Goal: Task Accomplishment & Management: Use online tool/utility

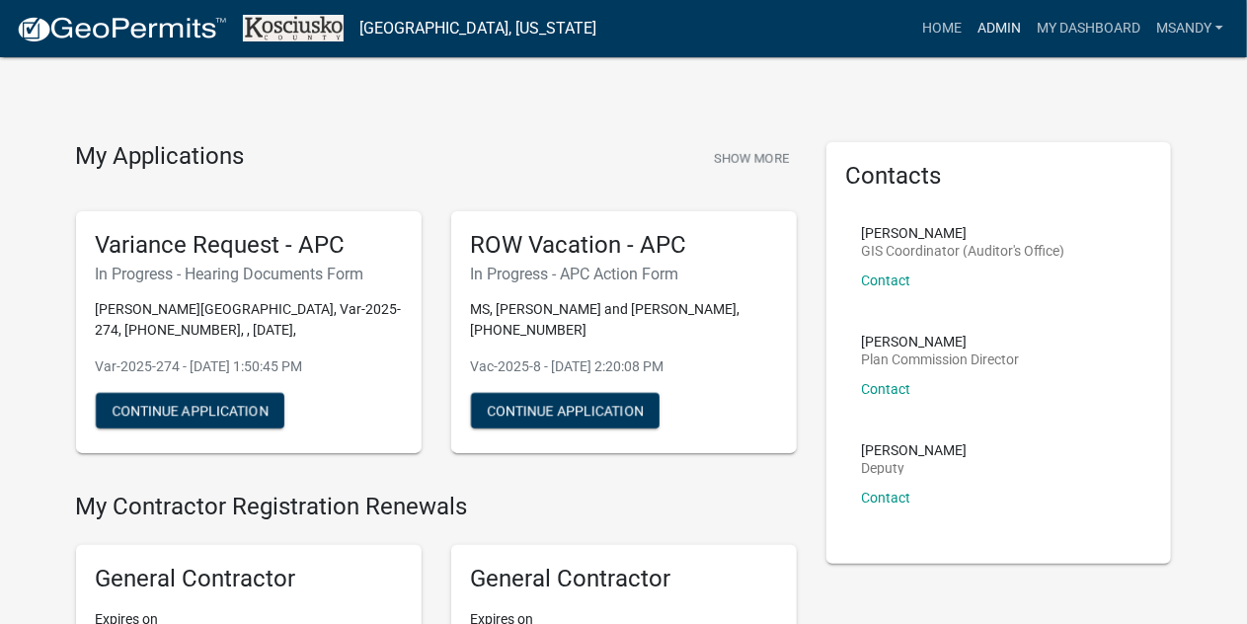
click at [1006, 25] on link "Admin" at bounding box center [998, 29] width 59 height 38
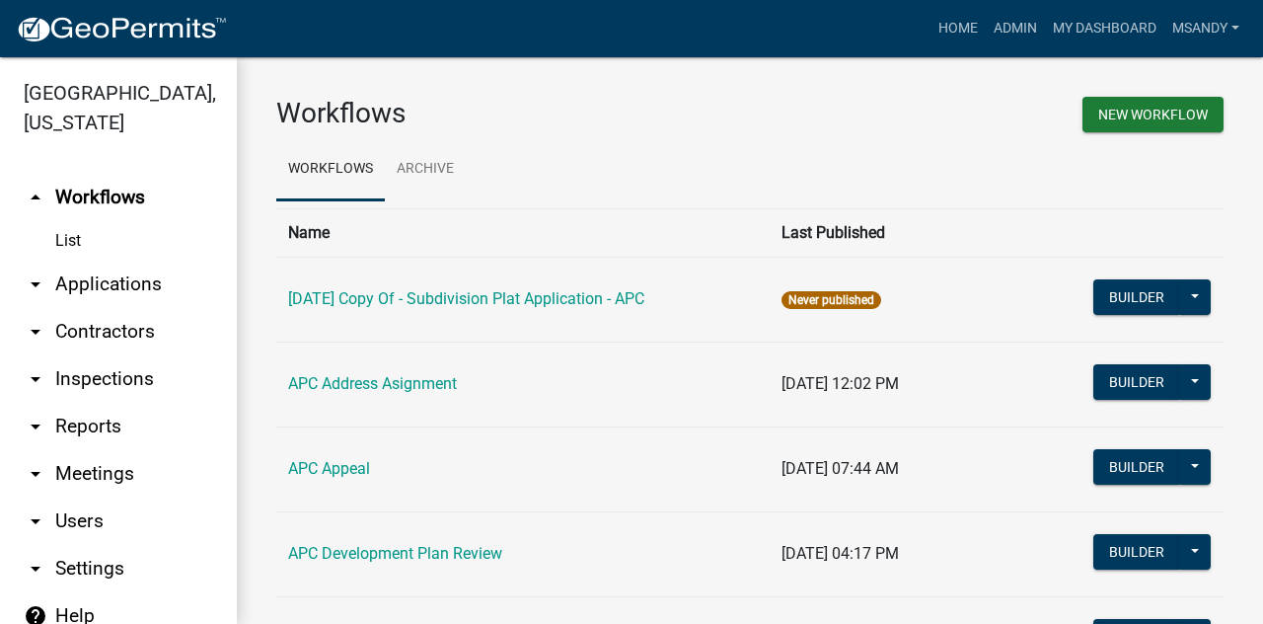
click at [81, 279] on link "arrow_drop_down Applications" at bounding box center [118, 284] width 237 height 47
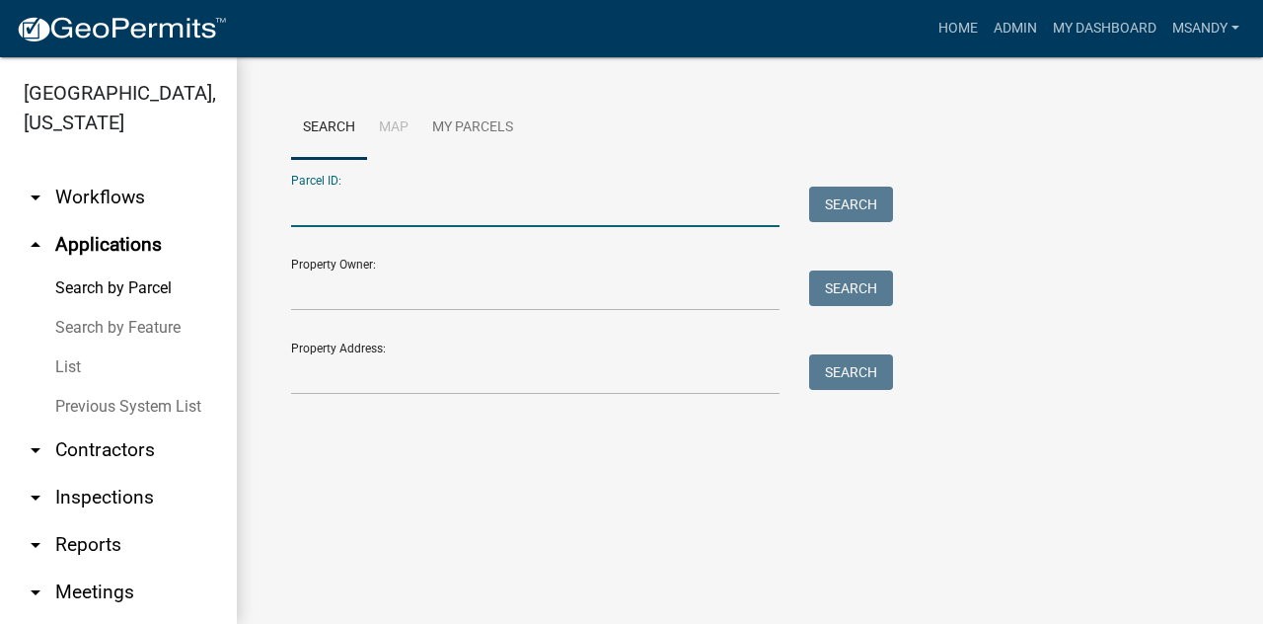
click at [334, 192] on input "Parcel ID:" at bounding box center [535, 207] width 489 height 40
paste input "[PHONE_NUMBER].C"
type input "[PHONE_NUMBER].C"
click at [852, 198] on button "Search" at bounding box center [851, 205] width 84 height 36
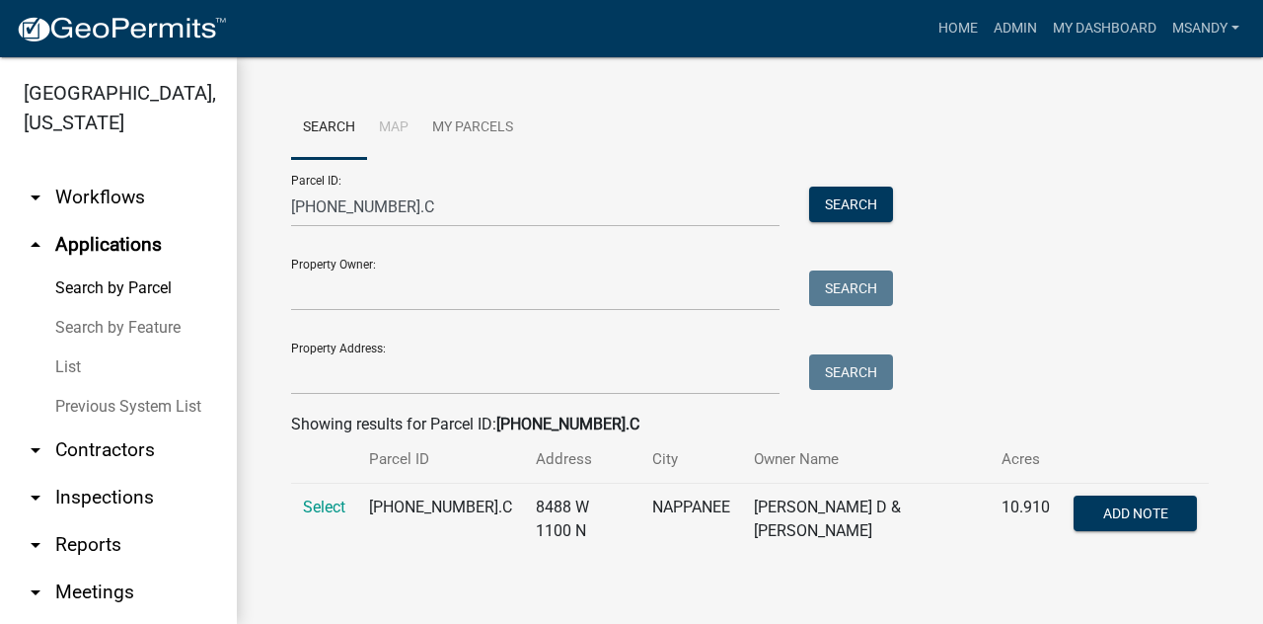
click at [326, 496] on td "Select" at bounding box center [324, 520] width 66 height 72
click at [318, 510] on span "Select" at bounding box center [324, 506] width 42 height 19
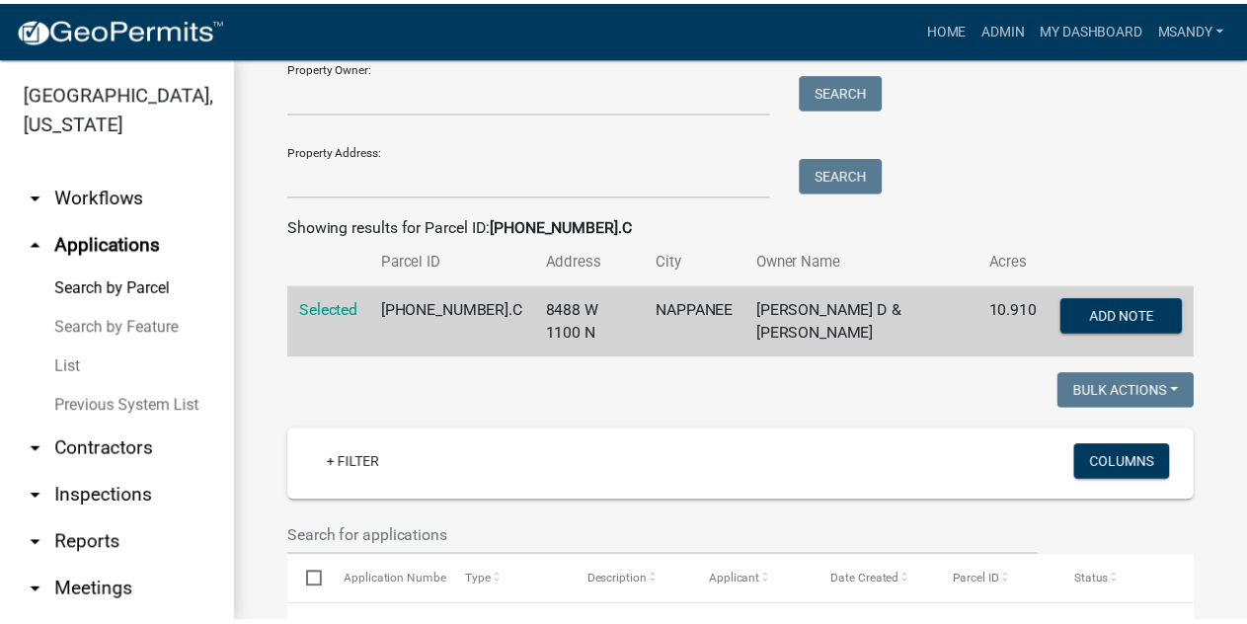
scroll to position [691, 0]
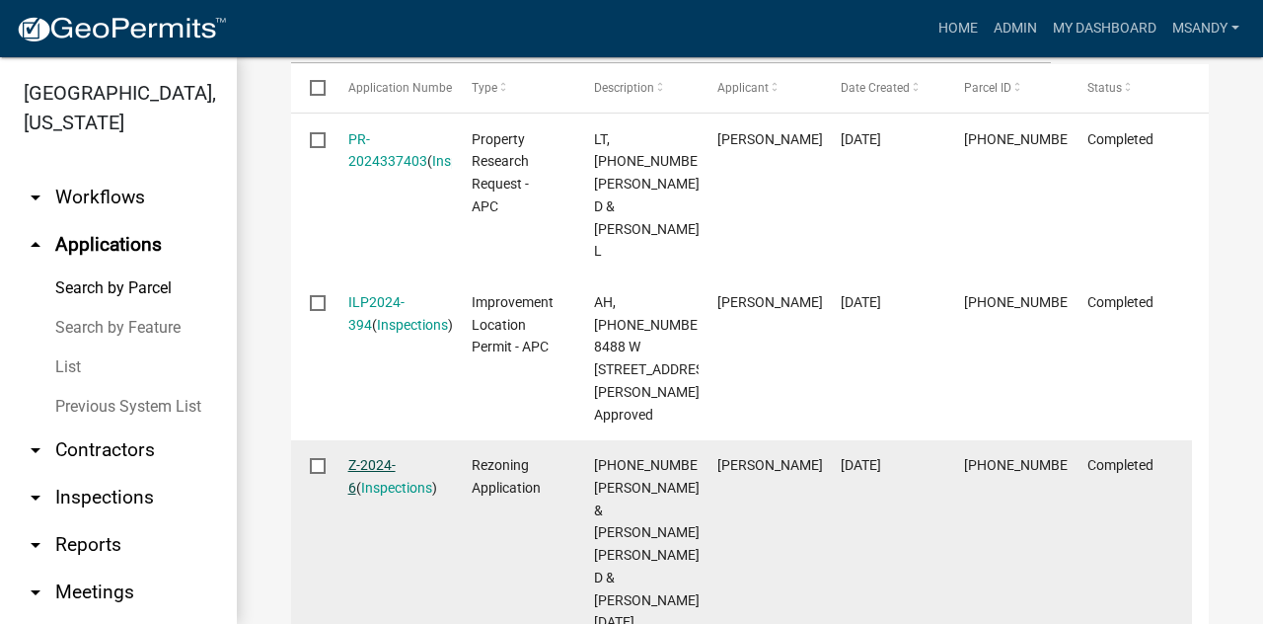
click at [378, 457] on link "Z-2024-6" at bounding box center [371, 476] width 47 height 38
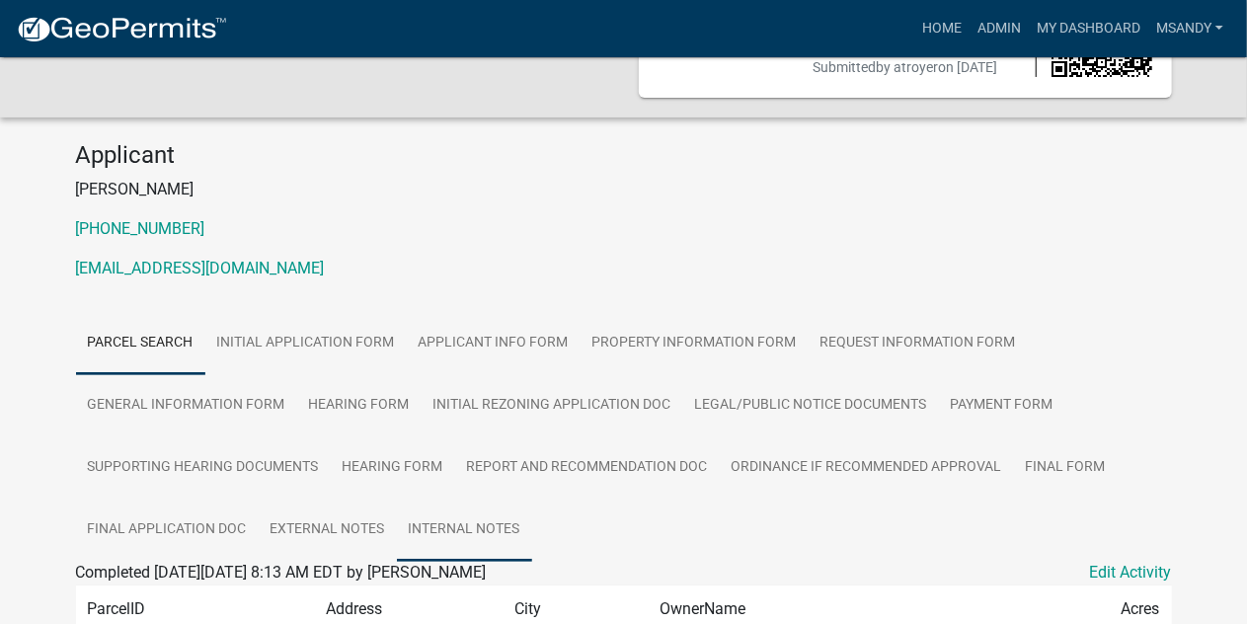
scroll to position [276, 0]
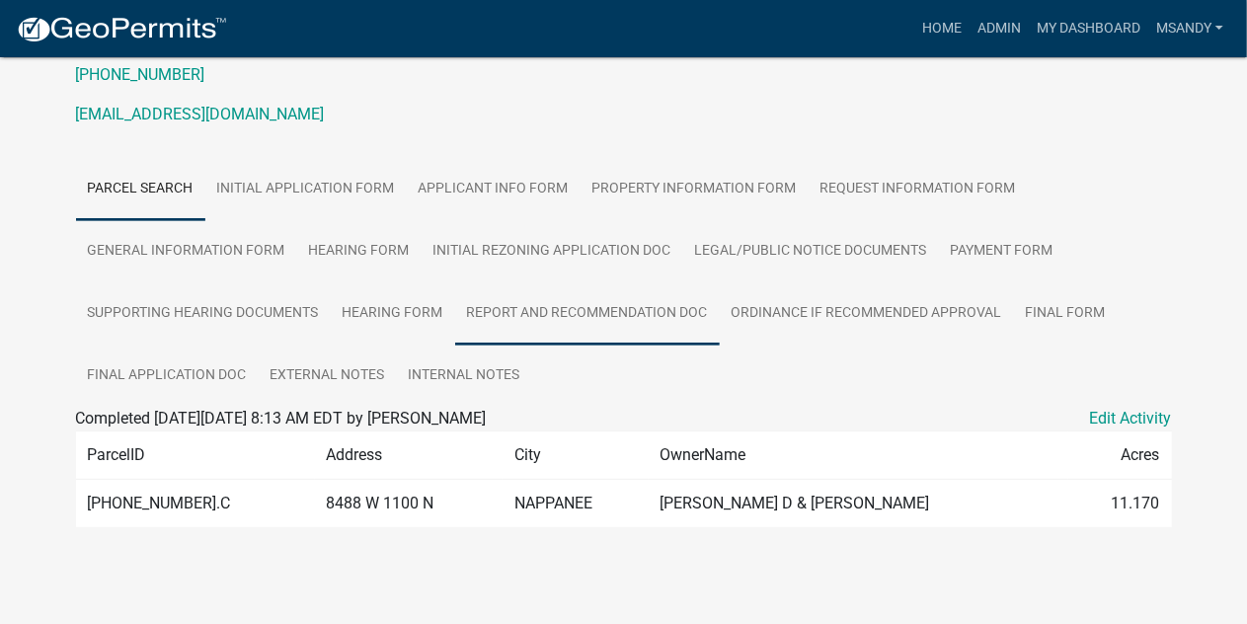
click at [590, 327] on link "Report and Recommendation Doc" at bounding box center [587, 313] width 265 height 63
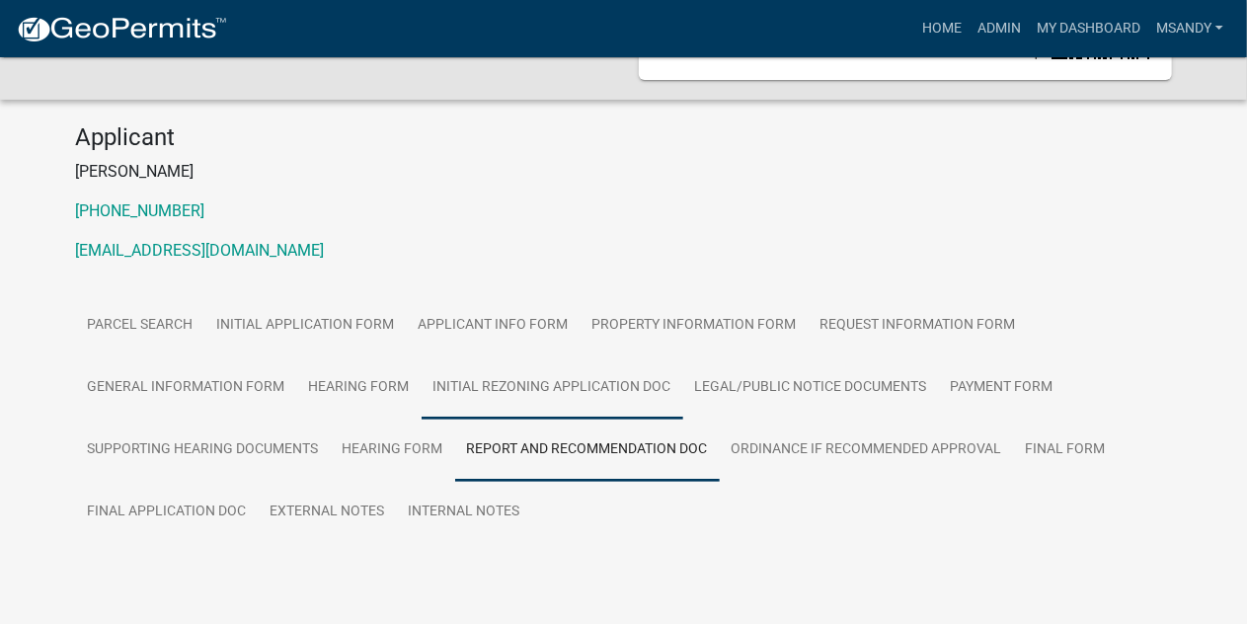
scroll to position [188, 0]
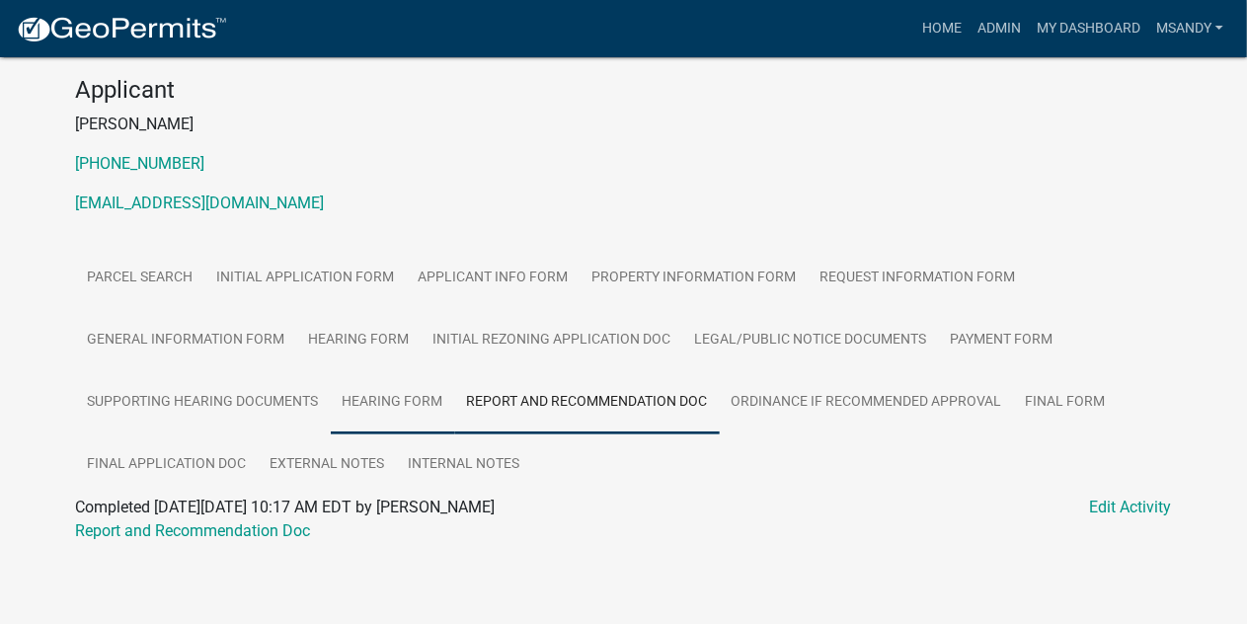
click at [365, 407] on link "Hearing Form" at bounding box center [393, 402] width 124 height 63
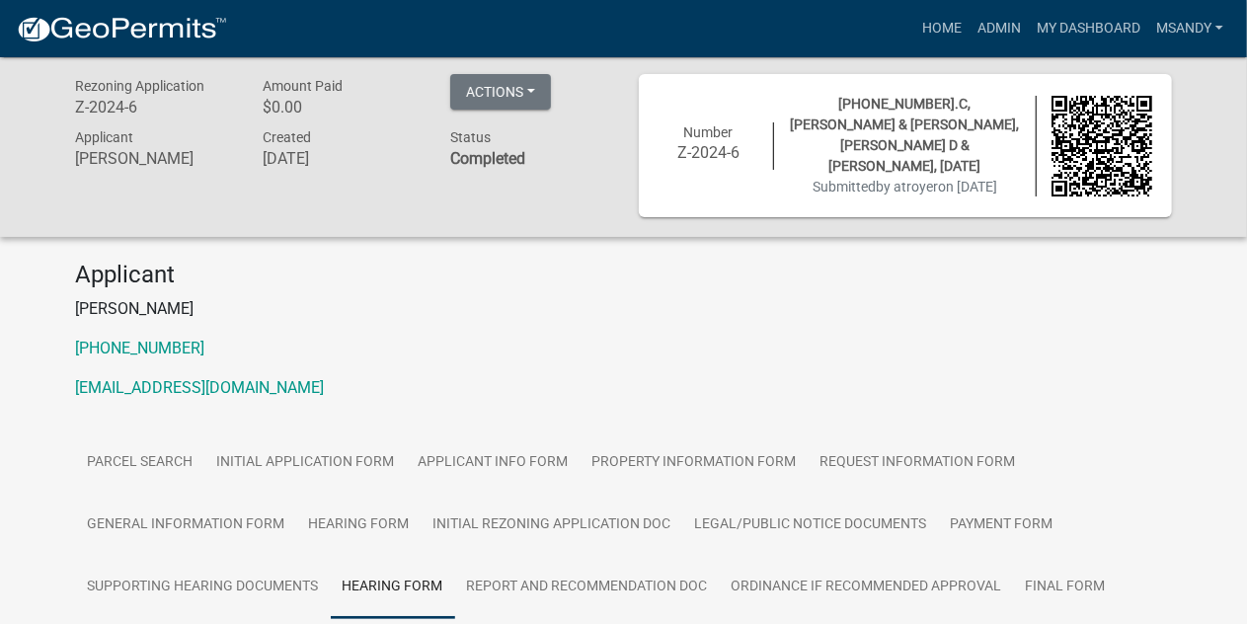
scroll to position [0, 0]
